Goal: Navigation & Orientation: Go to known website

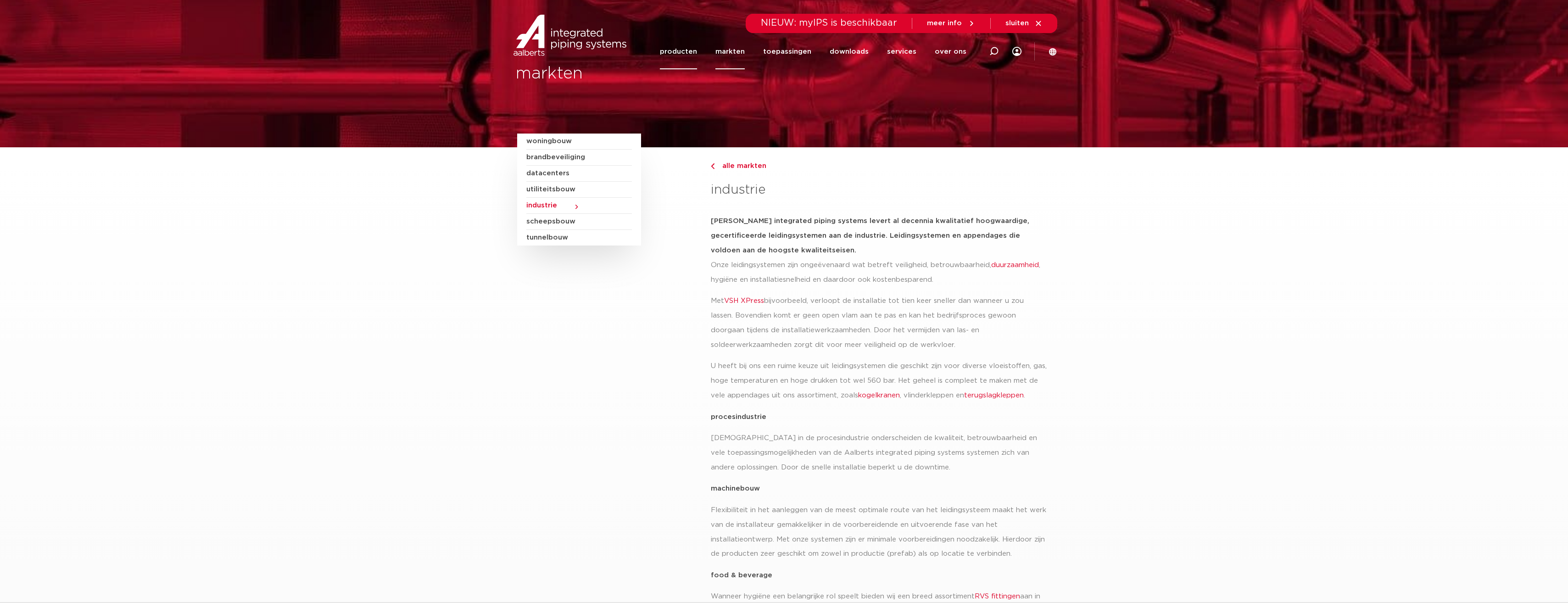
click at [560, 49] on link "producten" at bounding box center [678, 52] width 37 height 35
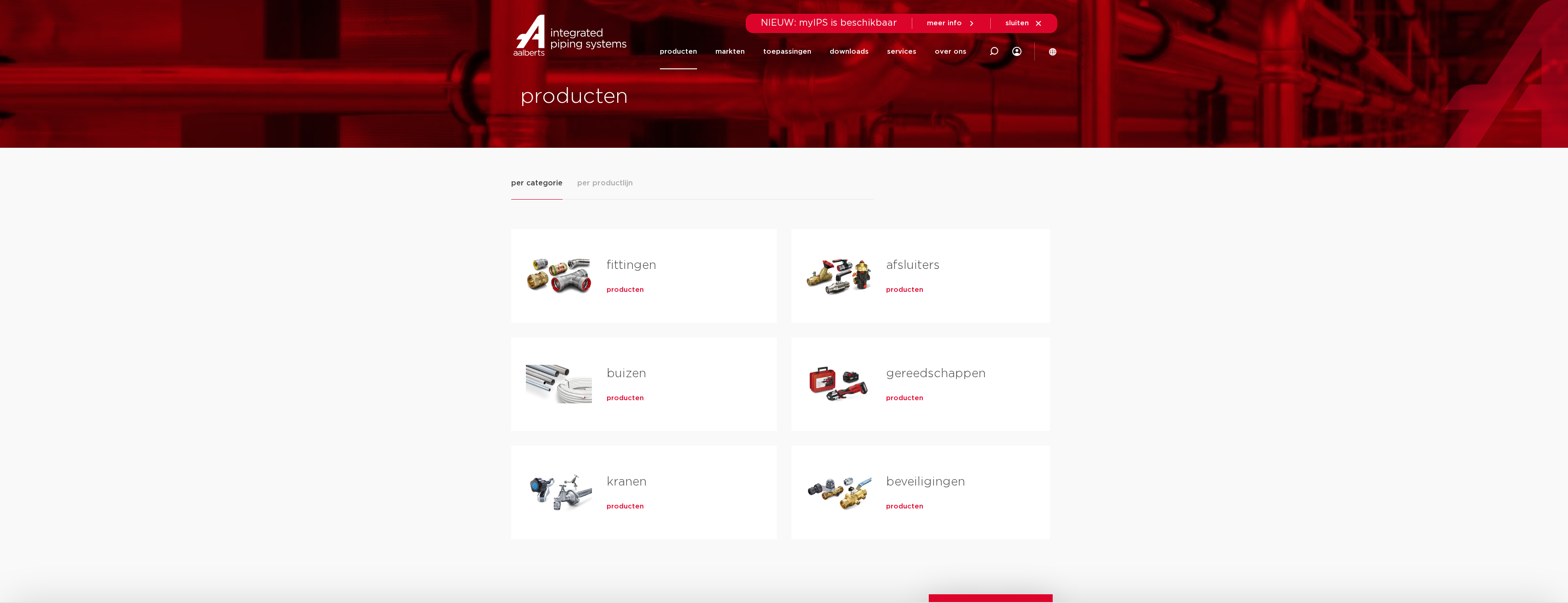
click at [1061, 56] on section "Zoeken NIEUW: myIPS is beschikbaar meer info sluiten producten markten toepassi…" at bounding box center [784, 35] width 1568 height 70
click at [1055, 52] on icon at bounding box center [1053, 51] width 7 height 7
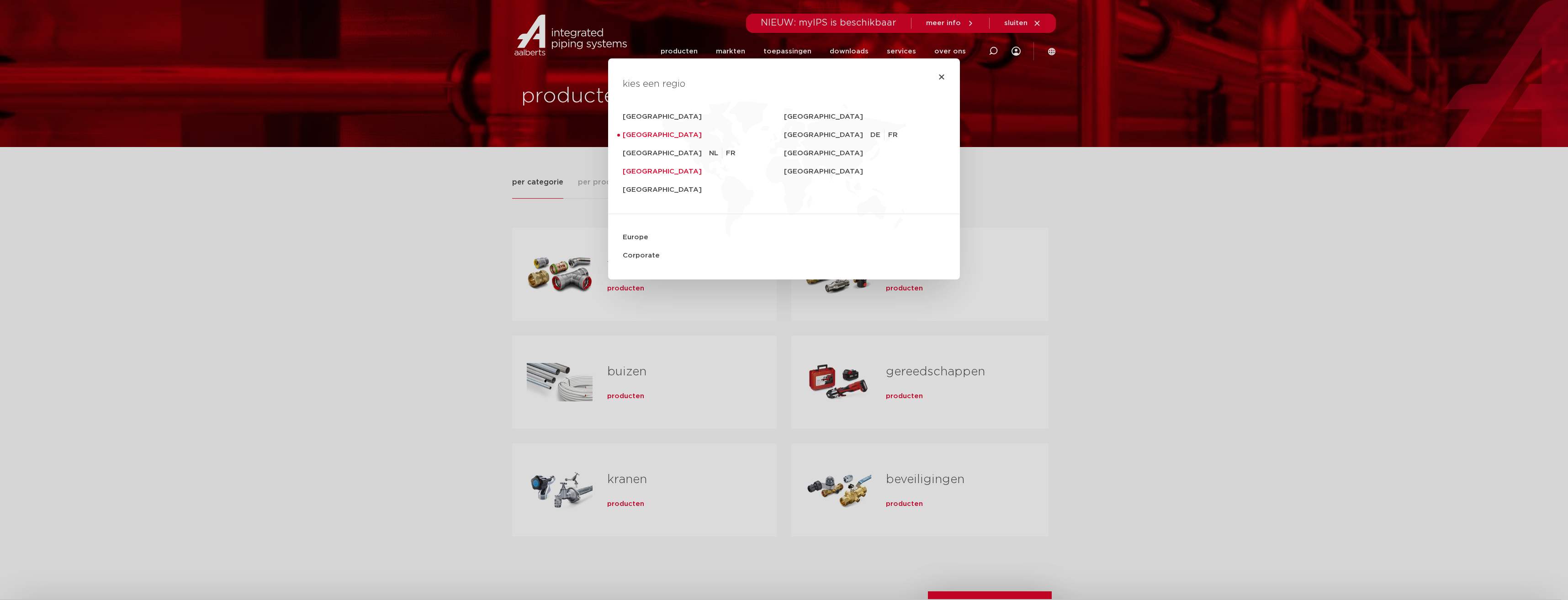
click at [654, 172] on link "[GEOGRAPHIC_DATA]" at bounding box center [703, 172] width 161 height 18
